Goal: Information Seeking & Learning: Find specific fact

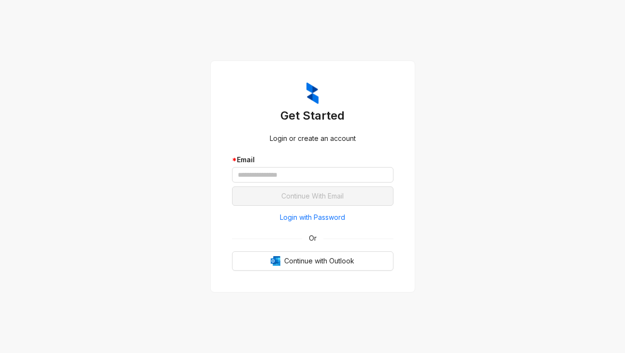
drag, startPoint x: 579, startPoint y: 65, endPoint x: 543, endPoint y: 43, distance: 42.4
click at [578, 66] on div "Get Started Login or create an account * Email Continue With Email Login with P…" at bounding box center [312, 176] width 625 height 353
click at [318, 174] on input "text" at bounding box center [313, 174] width 162 height 15
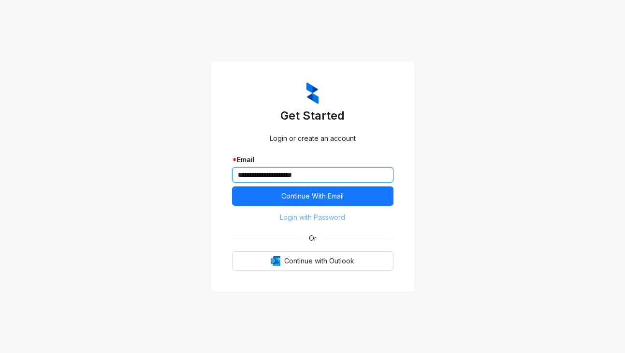
type input "**********"
click at [284, 214] on span "Login with Password" at bounding box center [312, 217] width 65 height 11
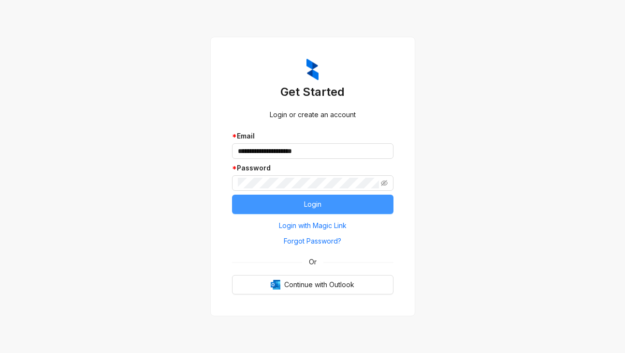
click at [253, 197] on button "Login" at bounding box center [313, 203] width 162 height 19
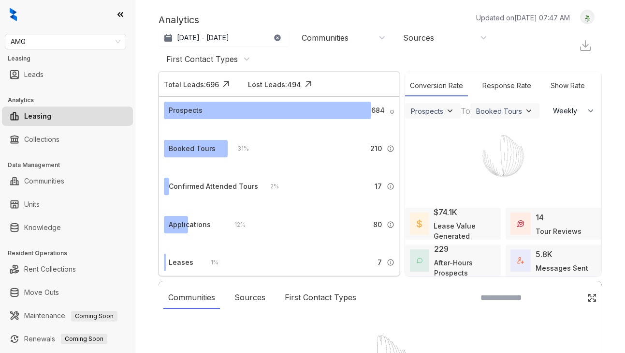
select select "******"
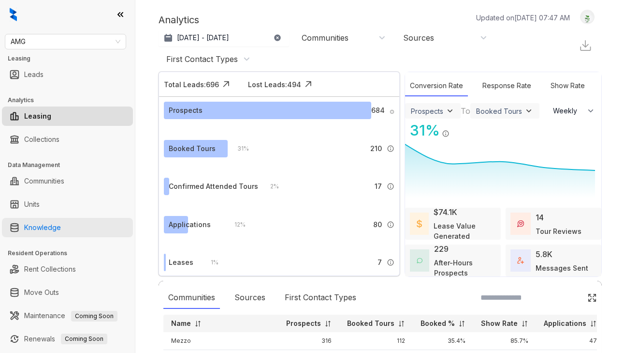
click at [49, 225] on link "Knowledge" at bounding box center [42, 227] width 37 height 19
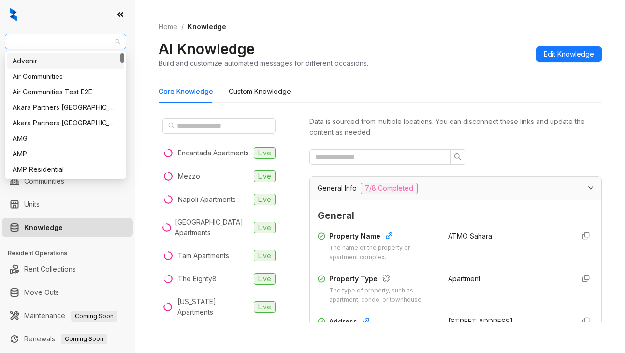
click at [41, 47] on span "AMG" at bounding box center [66, 41] width 110 height 15
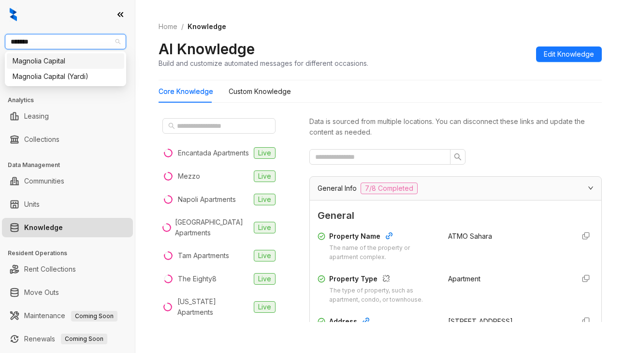
type input "********"
click at [45, 58] on div "Magnolia Capital" at bounding box center [66, 61] width 106 height 11
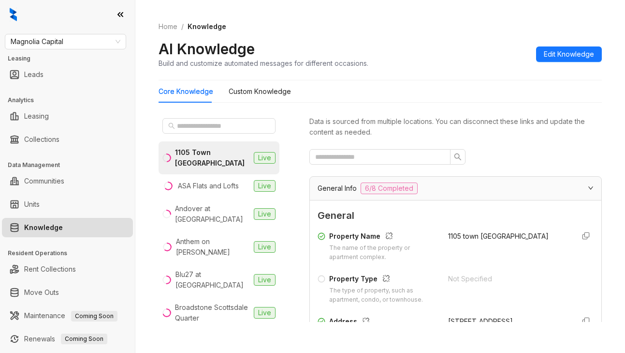
click at [289, 306] on div "1105 Town Brookhaven Live ASA Flats and Lofts Live Andover at Crabtree Live Ant…" at bounding box center [226, 222] width 135 height 216
click at [185, 121] on input "text" at bounding box center [219, 125] width 85 height 11
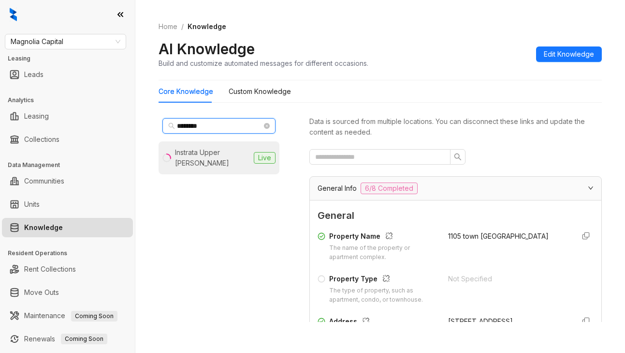
type input "********"
click at [187, 155] on div "Instrata Upper Kirby" at bounding box center [212, 157] width 75 height 21
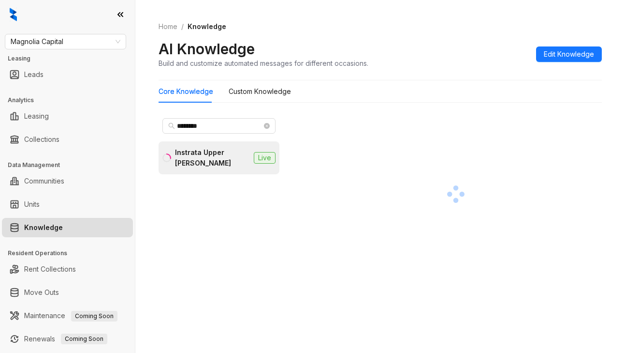
click at [444, 109] on div "Core Knowledge Custom Knowledge ******** Instrata Upper Kirby Live" at bounding box center [381, 205] width 444 height 250
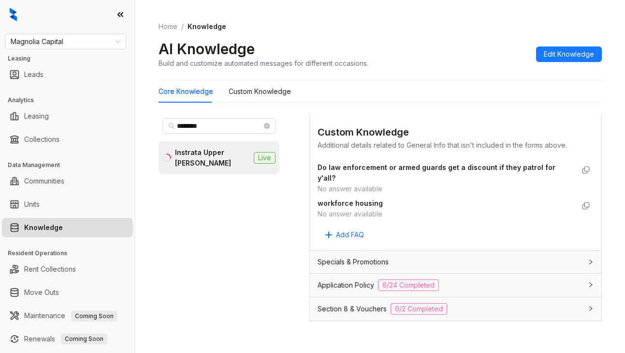
scroll to position [677, 0]
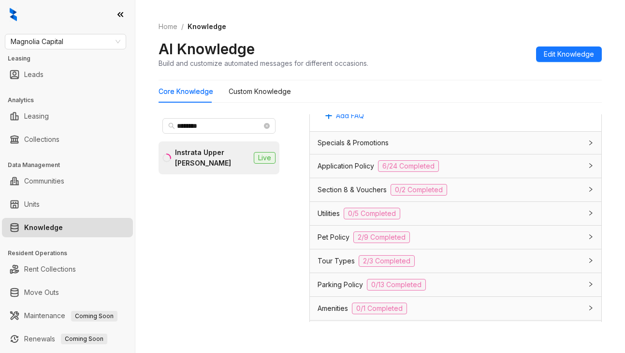
click at [328, 140] on span "Specials & Promotions" at bounding box center [353, 142] width 71 height 11
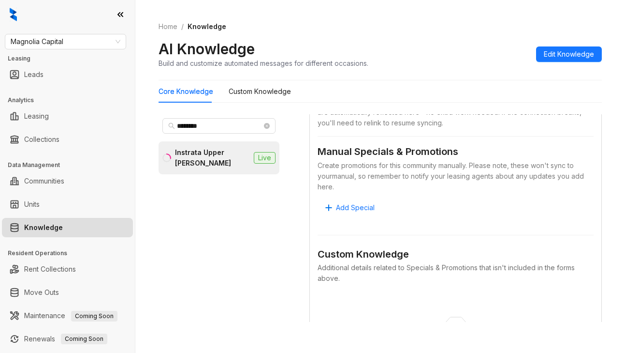
scroll to position [774, 0]
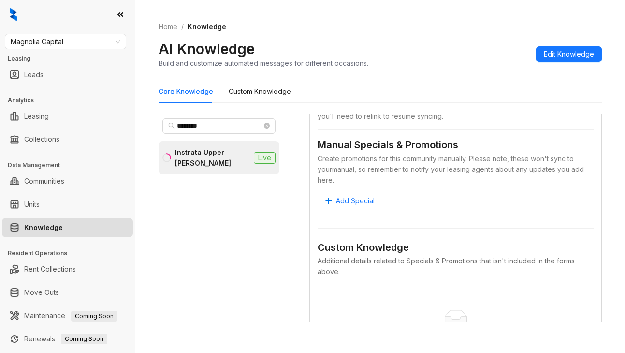
click at [74, 302] on ul "Move Outs" at bounding box center [67, 292] width 135 height 23
click at [70, 43] on span "Magnolia Capital" at bounding box center [66, 41] width 110 height 15
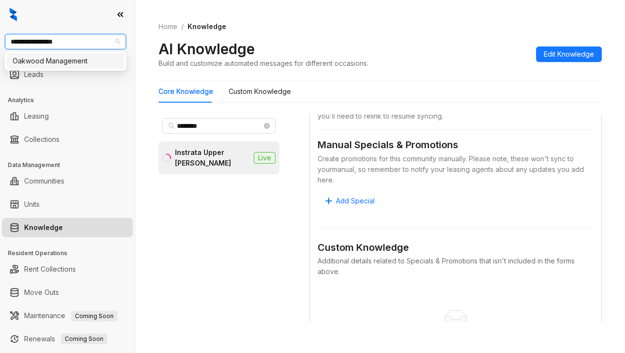
type input "**********"
click at [83, 59] on div "Oakwood Management" at bounding box center [66, 61] width 106 height 11
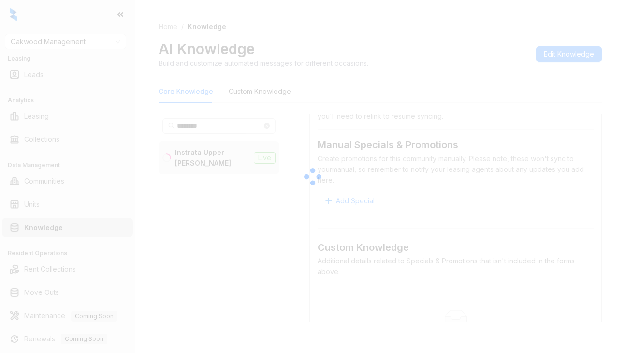
click at [198, 128] on div at bounding box center [312, 176] width 625 height 353
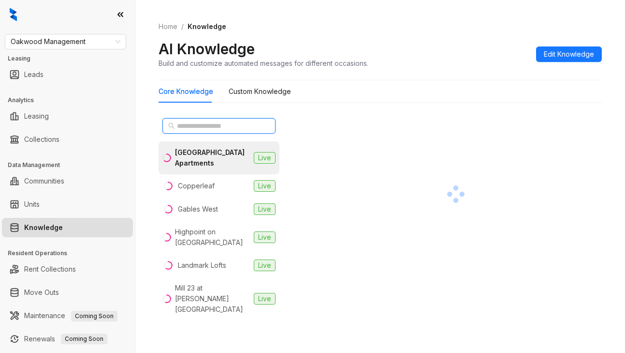
click at [199, 127] on input "text" at bounding box center [219, 125] width 85 height 11
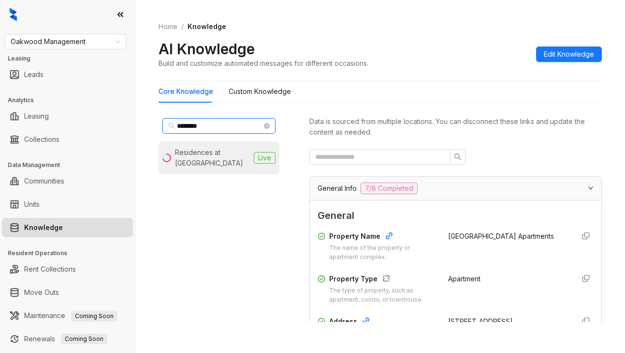
type input "********"
click at [190, 156] on div "Residences at Topiary Park" at bounding box center [212, 157] width 75 height 21
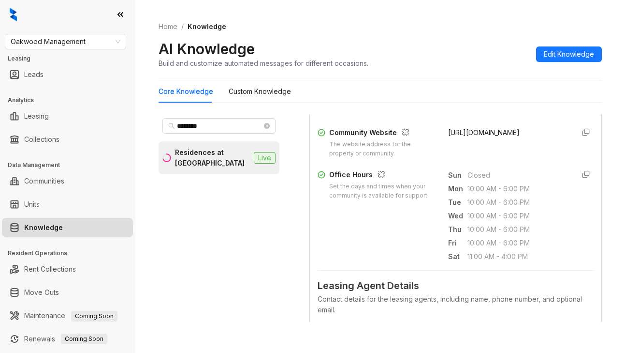
scroll to position [339, 0]
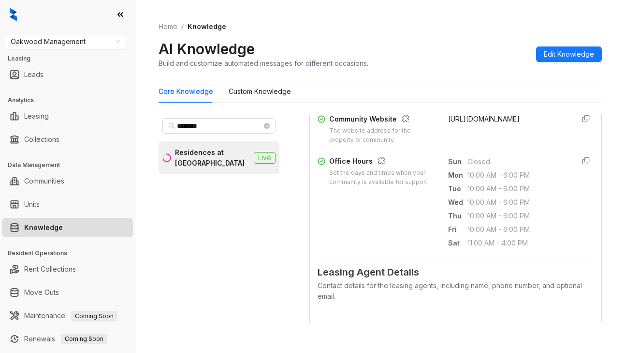
click at [492, 205] on span "10:00 AM - 6:00 PM" at bounding box center [518, 202] width 100 height 11
click at [522, 168] on div "Sun Closed Mon 10:00 AM - 6:00 PM Tue 10:00 AM - 6:00 PM Wed 10:00 AM - 6:00 PM…" at bounding box center [507, 202] width 119 height 93
click at [186, 301] on div "******** Residences at Topiary Park Live" at bounding box center [219, 218] width 121 height 208
click at [485, 64] on div "AI Knowledge Build and customize automated messages for different occasions. Ed…" at bounding box center [381, 54] width 444 height 29
click at [97, 45] on span "Oakwood Management" at bounding box center [66, 41] width 110 height 15
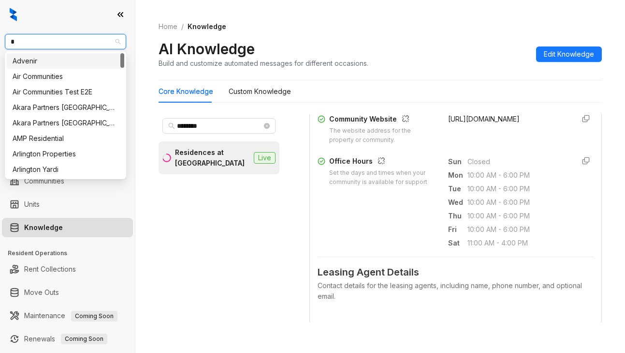
type input "**"
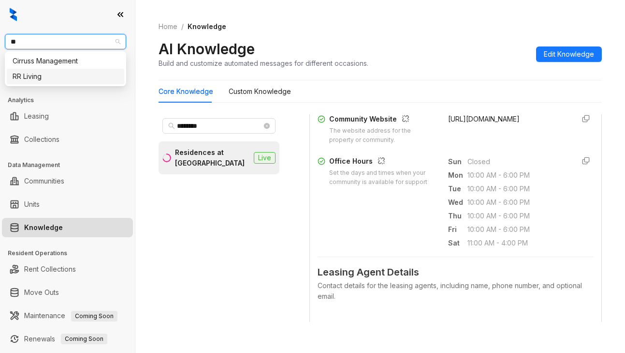
click at [37, 77] on div "RR Living" at bounding box center [66, 76] width 106 height 11
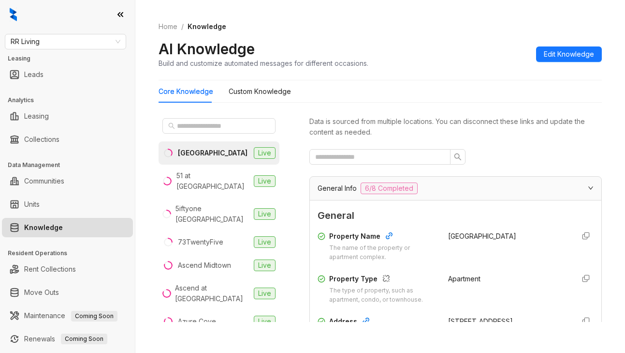
click at [499, 148] on div "Data is sourced from multiple locations. You can disconnect these links and upd…" at bounding box center [456, 218] width 293 height 208
click at [203, 130] on input "text" at bounding box center [219, 125] width 85 height 11
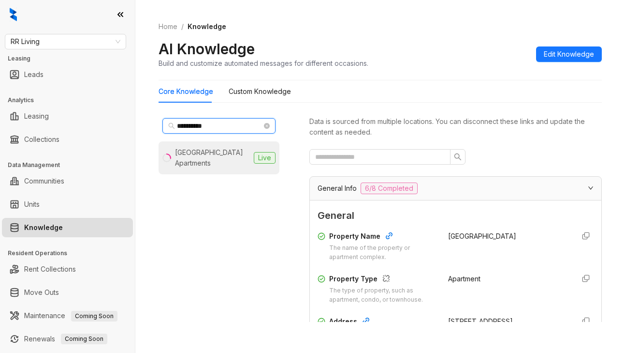
type input "**********"
click at [205, 155] on div "[GEOGRAPHIC_DATA] Apartments" at bounding box center [212, 157] width 75 height 21
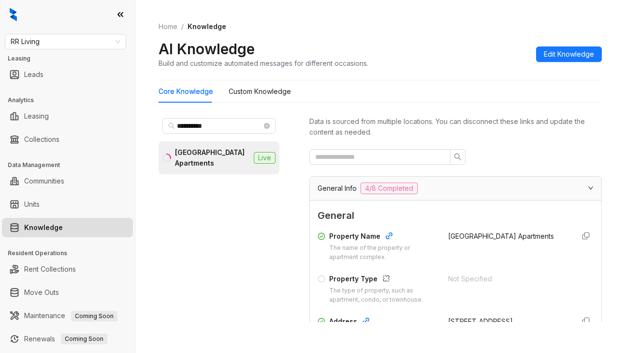
click at [514, 151] on div at bounding box center [456, 156] width 293 height 15
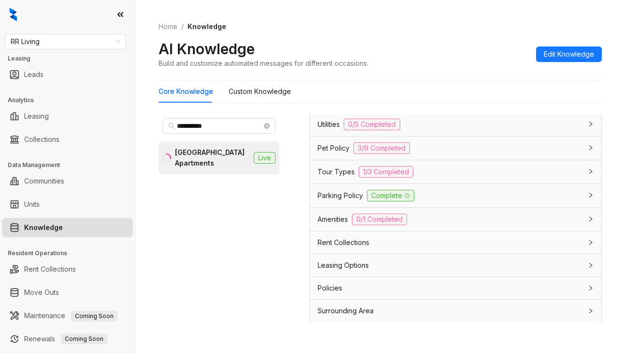
scroll to position [731, 0]
click at [352, 261] on span "Leasing Options" at bounding box center [343, 264] width 51 height 11
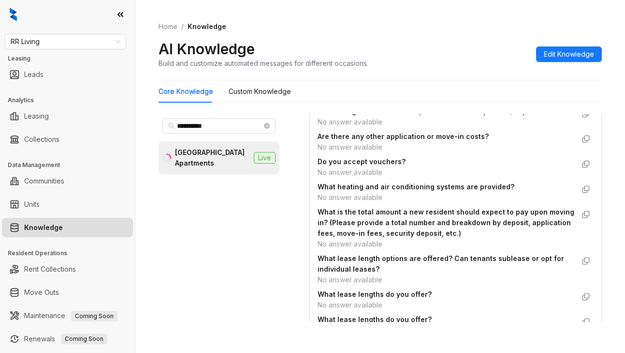
scroll to position [973, 0]
click at [250, 94] on Knowledge "Custom Knowledge" at bounding box center [260, 91] width 62 height 11
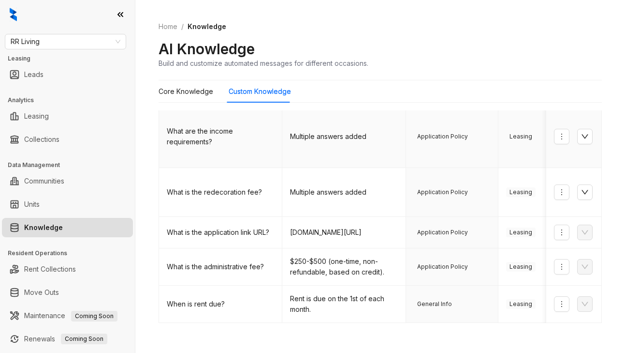
scroll to position [380, 0]
click at [413, 329] on link "2" at bounding box center [420, 336] width 15 height 15
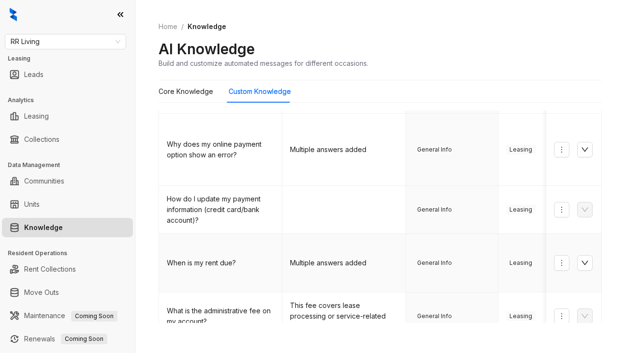
scroll to position [398, 0]
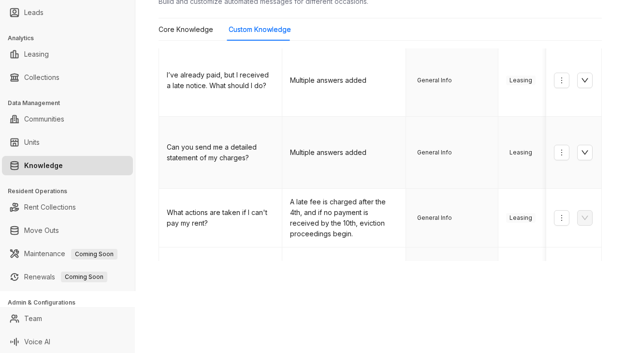
scroll to position [62, 0]
click at [452, 327] on link "4" at bounding box center [459, 334] width 15 height 15
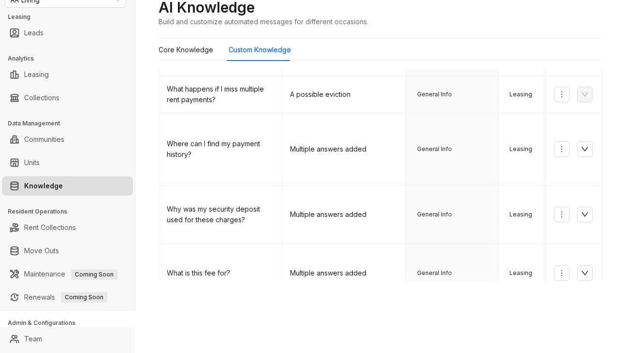
scroll to position [0, 0]
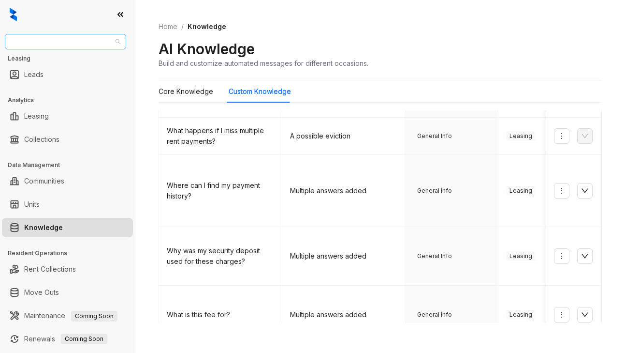
click at [64, 47] on span "RR Living" at bounding box center [66, 41] width 110 height 15
type input "*******"
click at [57, 59] on div "[PERSON_NAME] Residential" at bounding box center [66, 61] width 106 height 11
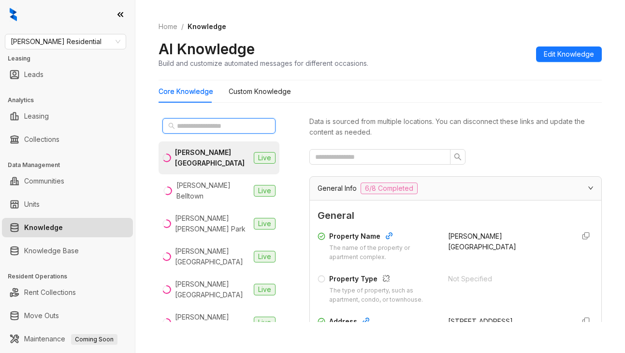
click at [207, 124] on input "text" at bounding box center [219, 125] width 85 height 11
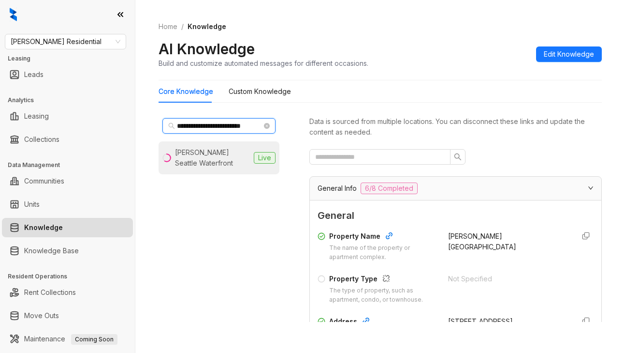
type input "**********"
click at [191, 154] on div "[PERSON_NAME] Seattle Waterfront" at bounding box center [212, 157] width 75 height 21
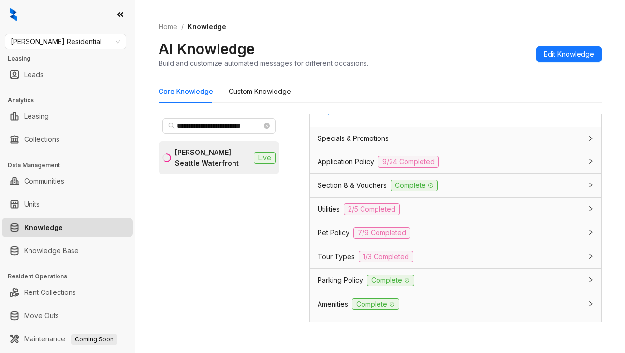
scroll to position [677, 0]
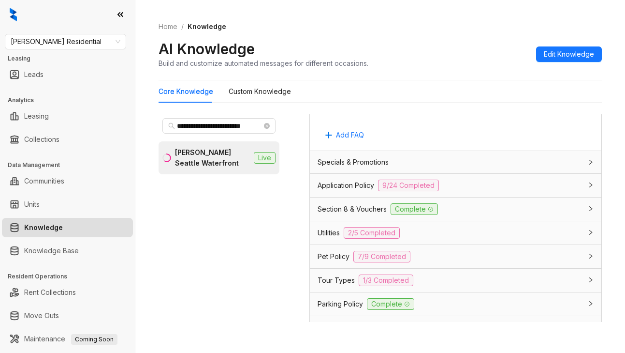
click at [332, 235] on span "Utilities" at bounding box center [329, 232] width 22 height 11
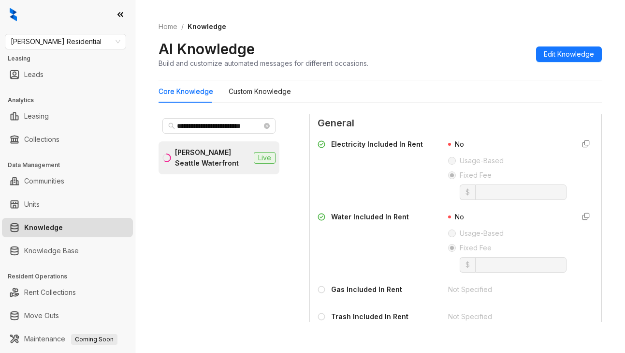
scroll to position [822, 0]
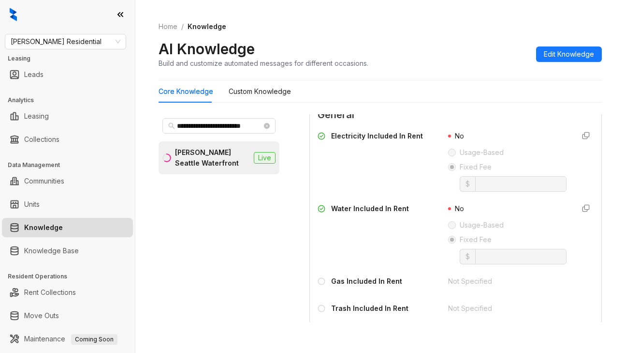
click at [259, 242] on div "**********" at bounding box center [219, 218] width 121 height 208
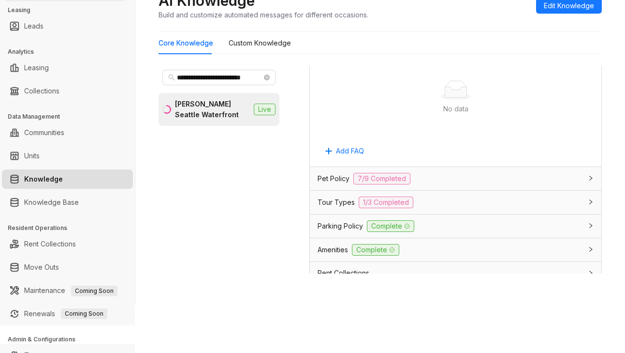
scroll to position [1161, 0]
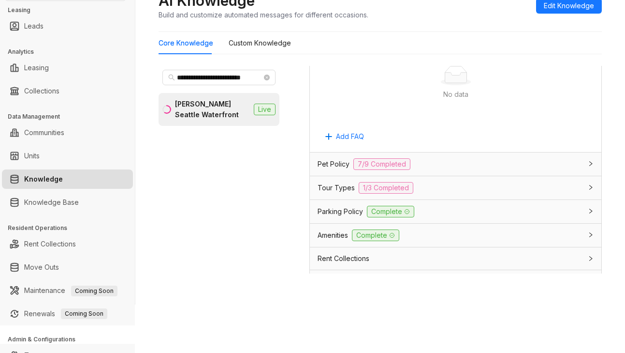
click at [322, 210] on span "Parking Policy" at bounding box center [340, 211] width 45 height 11
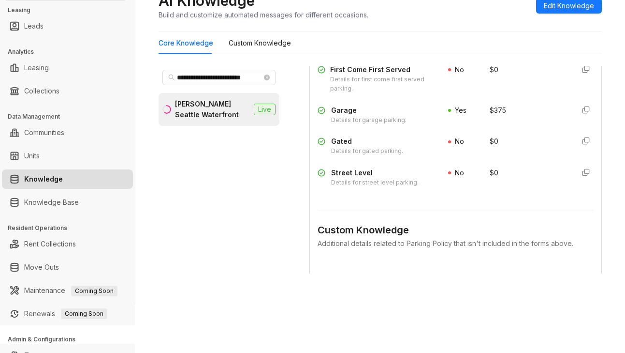
scroll to position [1693, 0]
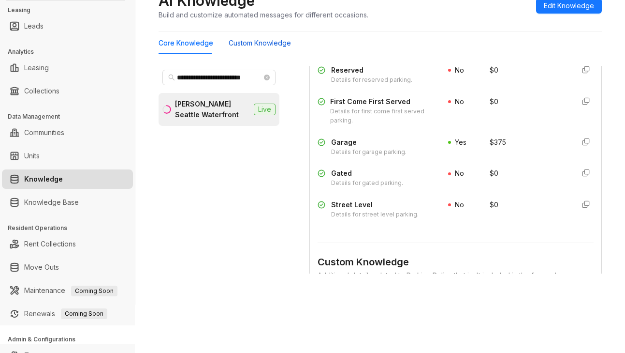
click at [252, 43] on Knowledge "Custom Knowledge" at bounding box center [260, 43] width 62 height 11
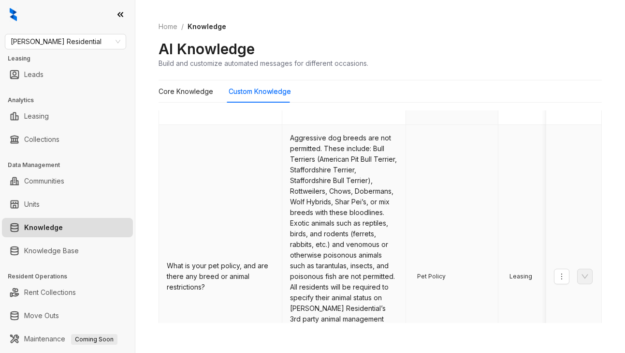
scroll to position [667, 0]
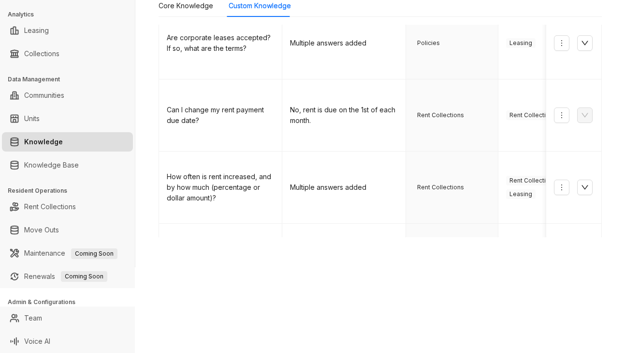
scroll to position [449, 0]
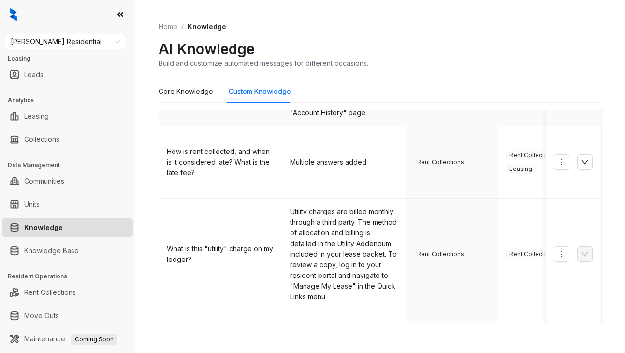
scroll to position [290, 0]
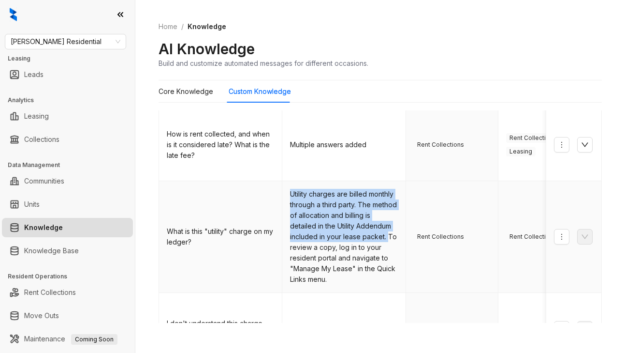
drag, startPoint x: 289, startPoint y: 162, endPoint x: 371, endPoint y: 204, distance: 91.9
click at [386, 208] on td "Utility charges are billed monthly through a third party. The method of allocat…" at bounding box center [343, 237] width 123 height 112
copy td "Utility charges are billed monthly through a third party. The method of allocat…"
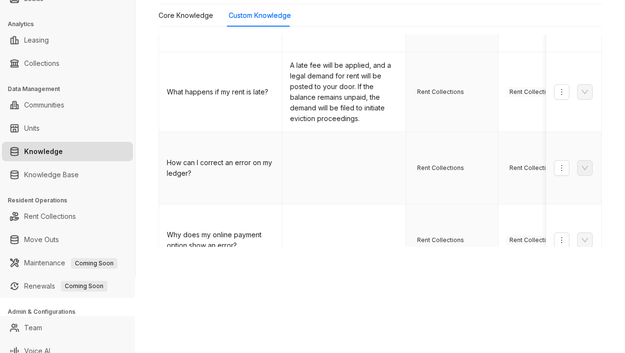
scroll to position [86, 0]
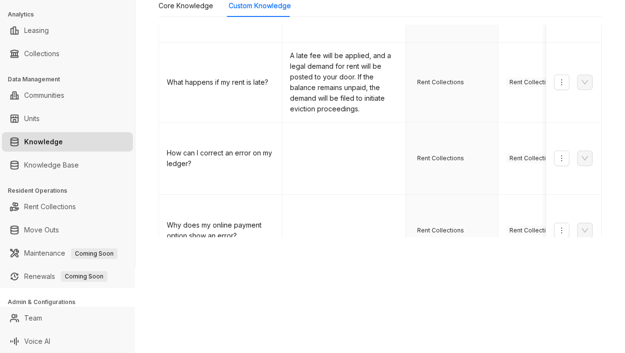
click at [452, 275] on link "4" at bounding box center [459, 282] width 15 height 15
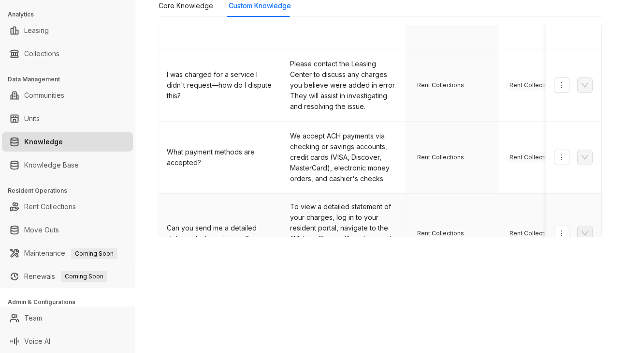
scroll to position [607, 0]
click at [471, 281] on link "5" at bounding box center [478, 288] width 15 height 15
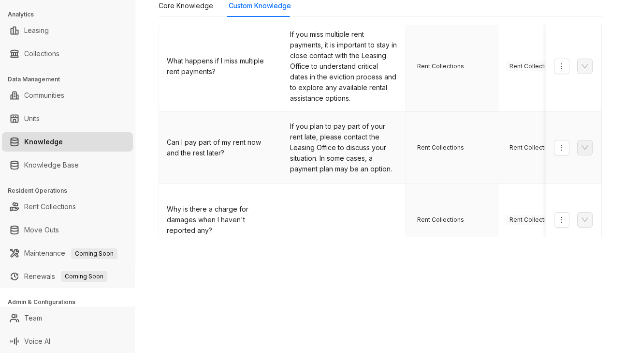
scroll to position [573, 0]
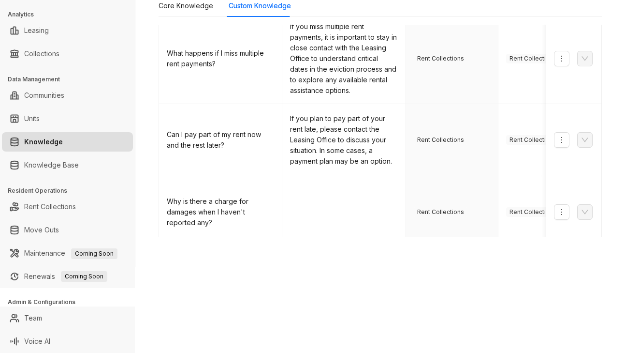
click at [490, 256] on link "6" at bounding box center [497, 263] width 15 height 15
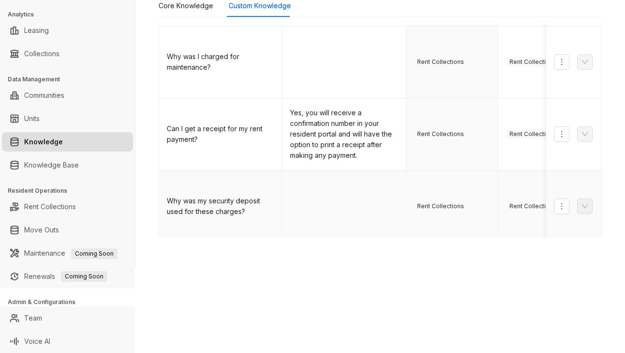
scroll to position [676, 0]
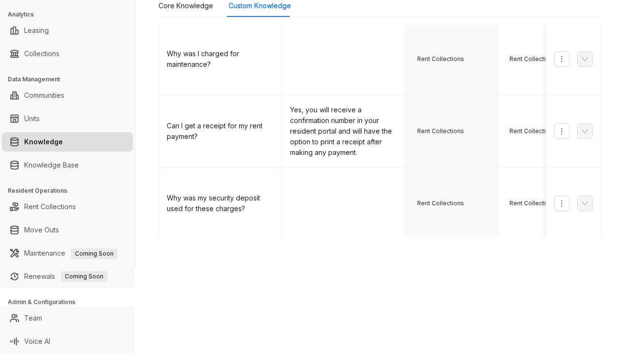
click at [510, 248] on link "7" at bounding box center [517, 255] width 15 height 15
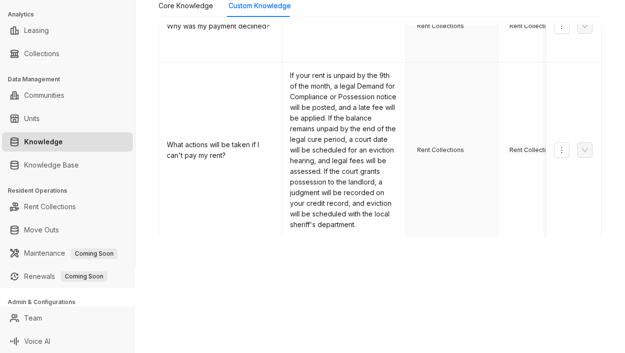
scroll to position [0, 0]
